Goal: Task Accomplishment & Management: Manage account settings

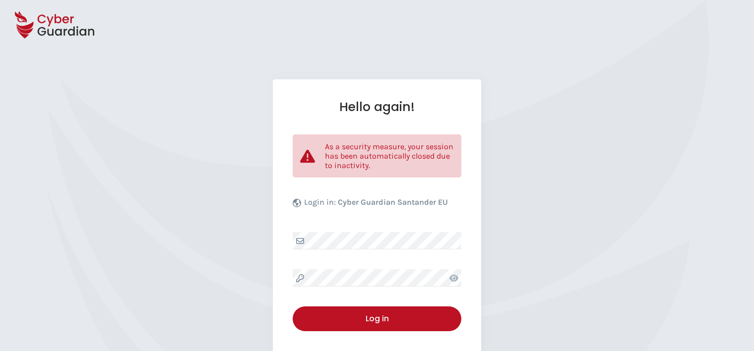
select select "English"
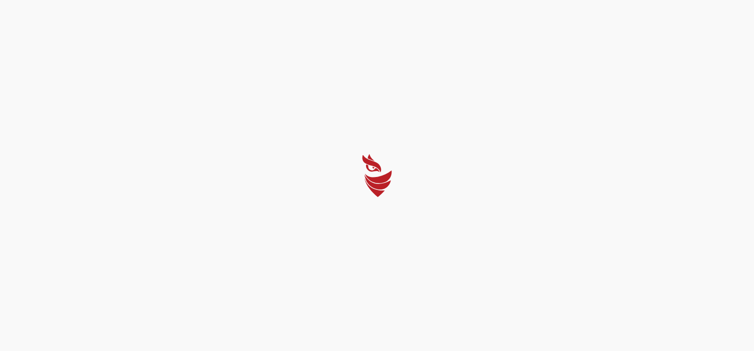
select select "English"
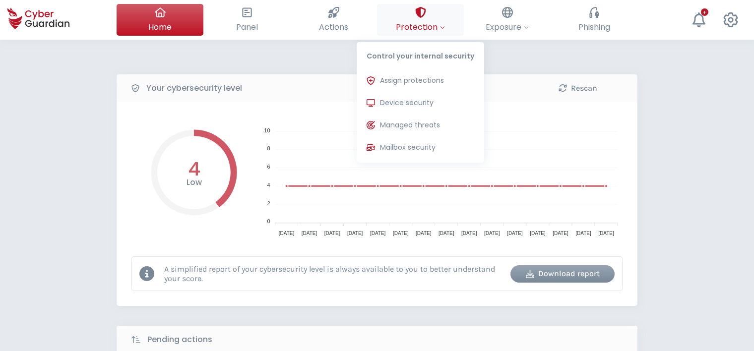
click at [422, 18] on div at bounding box center [420, 12] width 11 height 17
click at [419, 97] on button "Device security Protections installed on your organization's devices." at bounding box center [419, 103] width 127 height 20
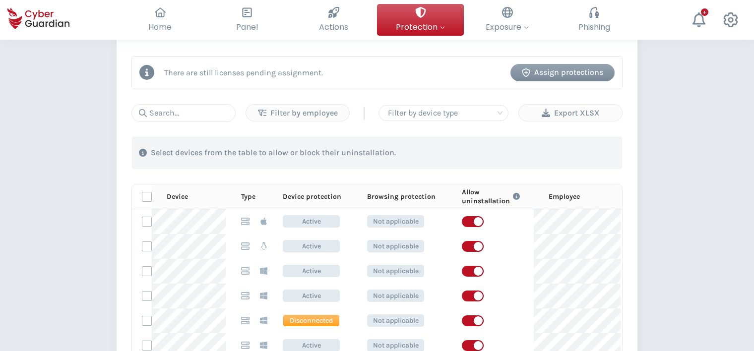
scroll to position [496, 0]
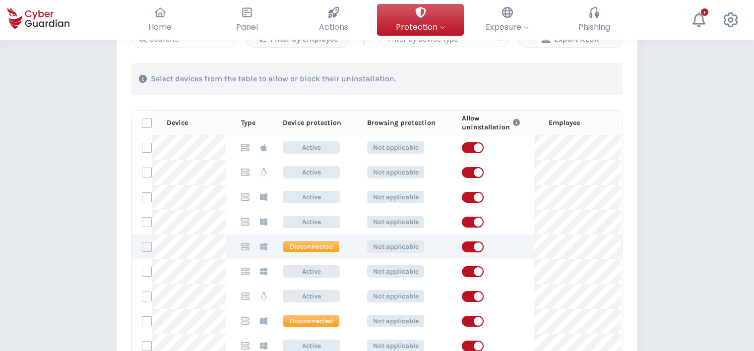
click at [144, 244] on label at bounding box center [147, 247] width 10 height 10
click at [142, 244] on input "checkbox" at bounding box center [142, 246] width 0 height 9
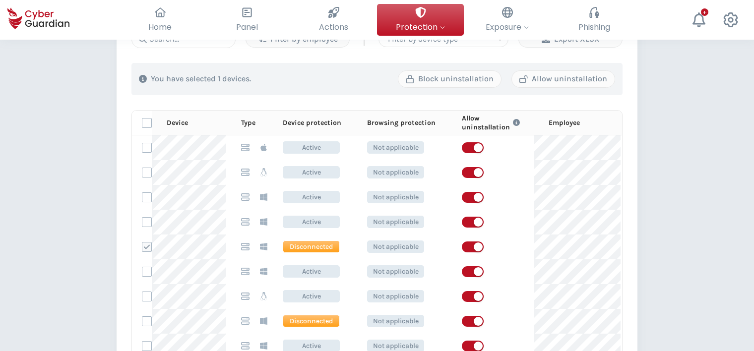
click at [693, 221] on div "PROTECTION > Device security How does it work? Add employees Install the protec…" at bounding box center [377, 77] width 754 height 1067
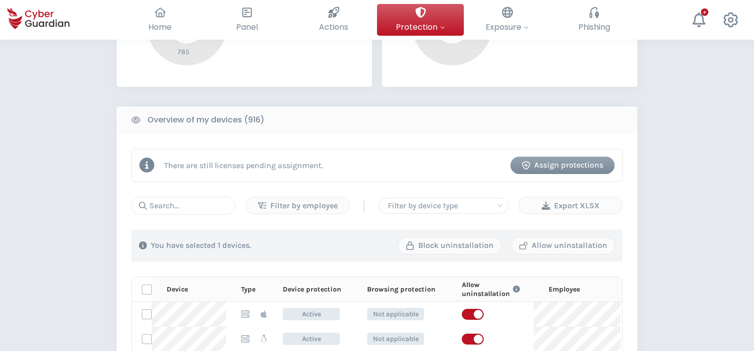
scroll to position [347, 0]
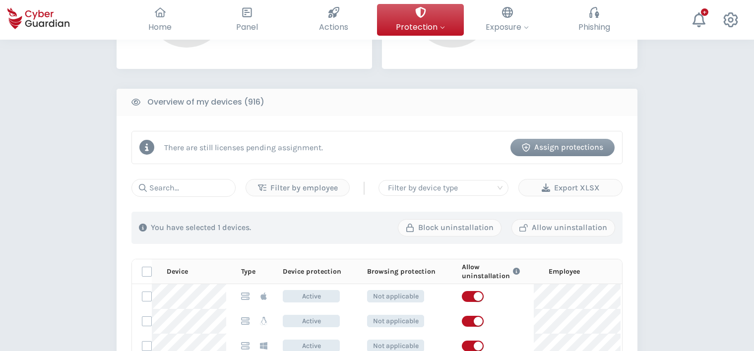
click at [490, 191] on div at bounding box center [443, 188] width 119 height 14
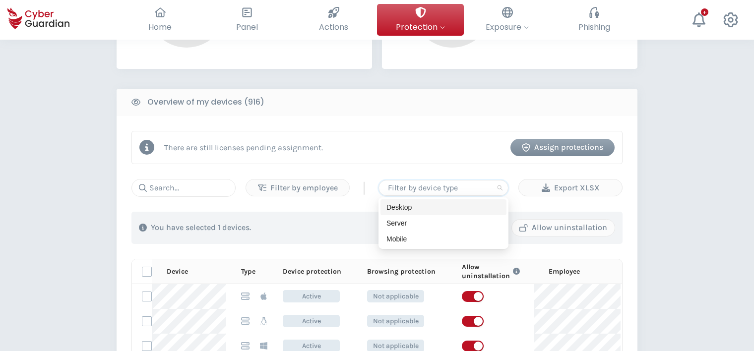
click at [672, 195] on div "PROTECTION > Device security How does it work? Add employees Install the protec…" at bounding box center [377, 226] width 754 height 1067
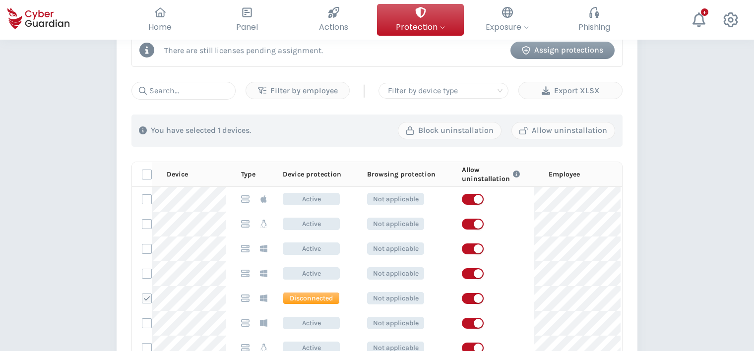
scroll to position [397, 0]
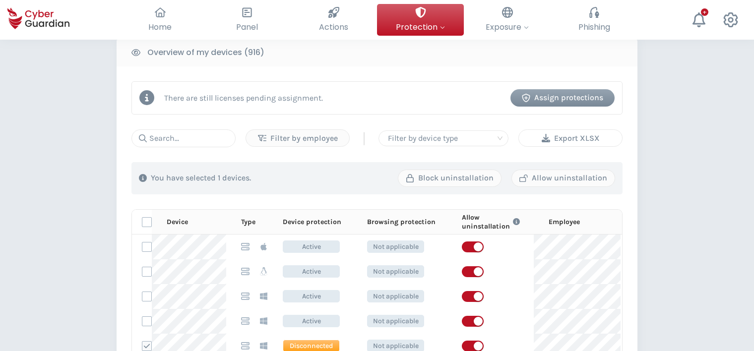
click at [573, 134] on div "Export XLSX" at bounding box center [570, 138] width 88 height 12
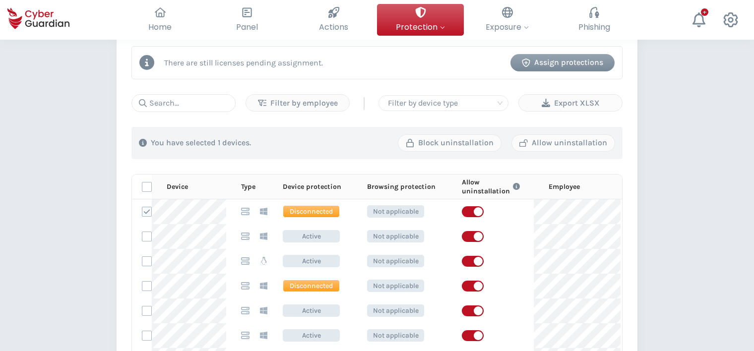
scroll to position [446, 0]
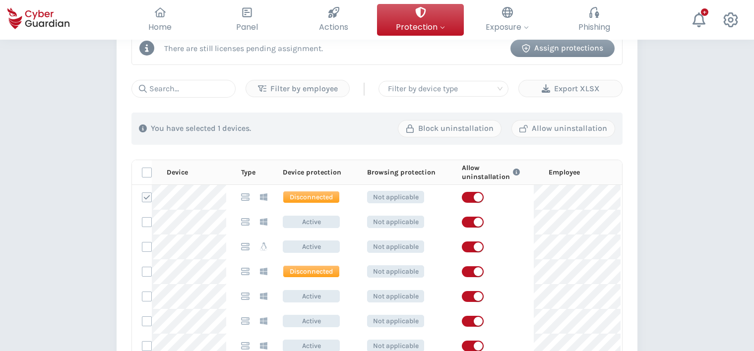
click at [732, 222] on div "PROTECTION > Device security How does it work? Add employees Install the protec…" at bounding box center [377, 126] width 754 height 1067
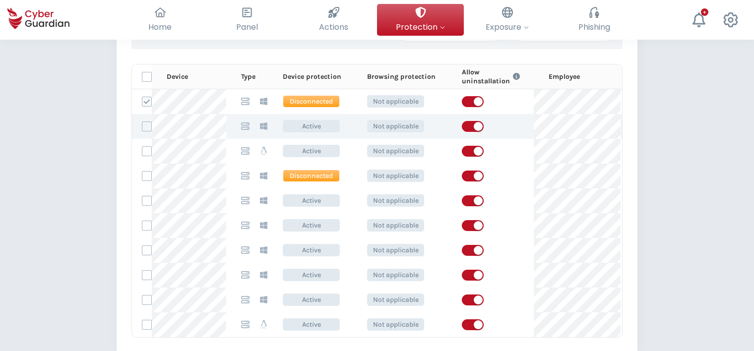
scroll to position [545, 0]
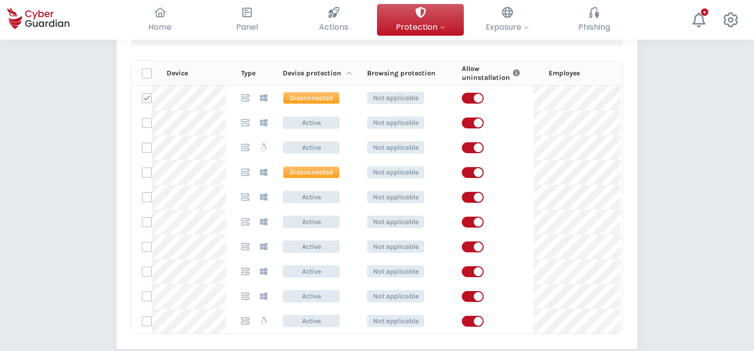
click at [328, 71] on p "Device protection" at bounding box center [312, 73] width 59 height 9
click at [346, 71] on icon at bounding box center [349, 73] width 6 height 7
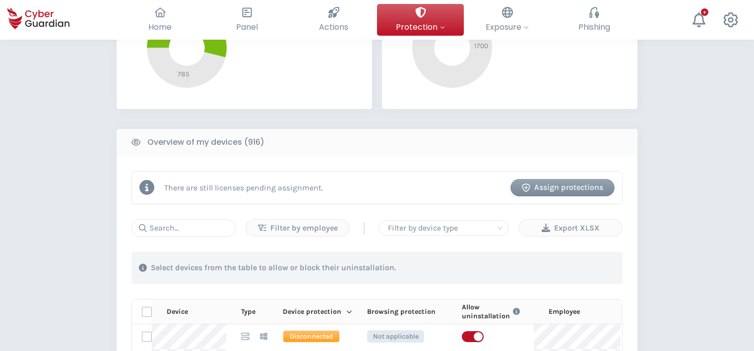
scroll to position [259, 0]
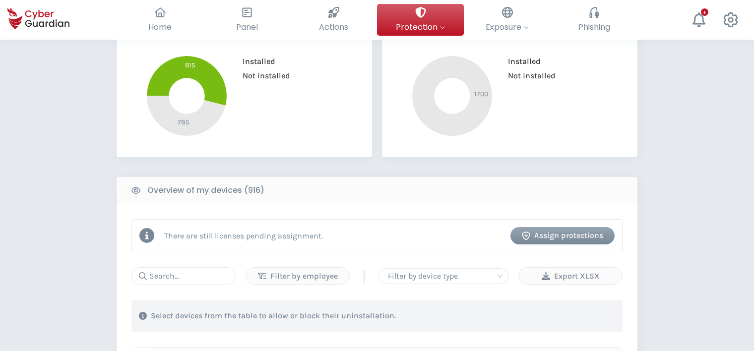
click at [223, 236] on p "There are still licenses pending assignment." at bounding box center [243, 235] width 159 height 9
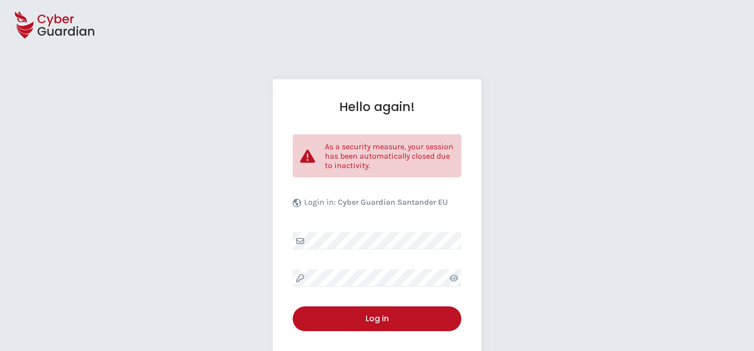
select select "English"
